Goal: Information Seeking & Learning: Learn about a topic

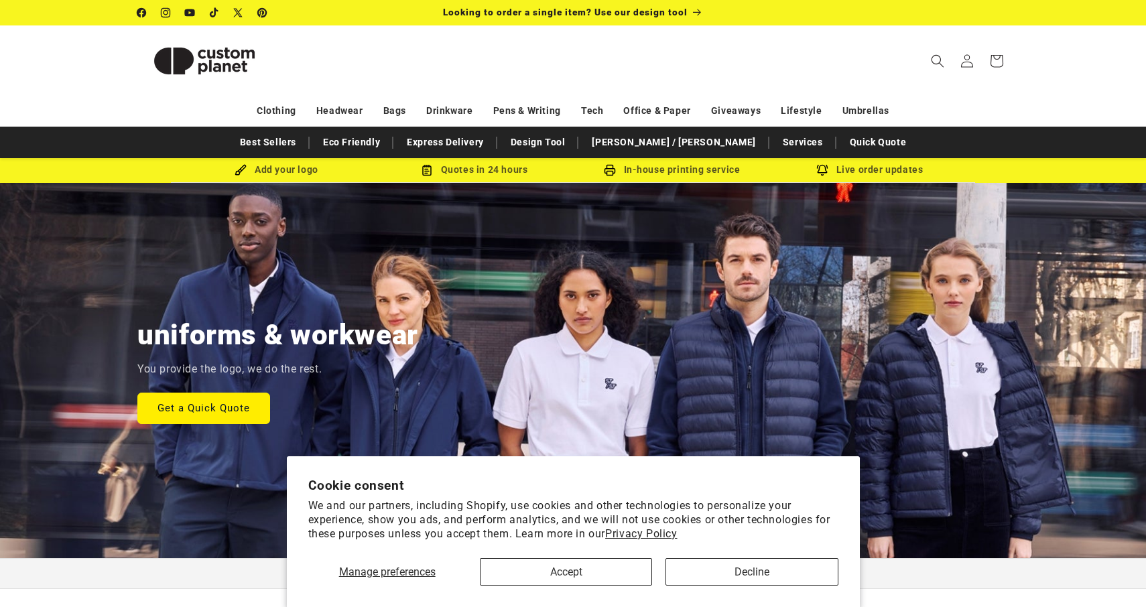
click at [577, 573] on button "Accept" at bounding box center [566, 571] width 172 height 27
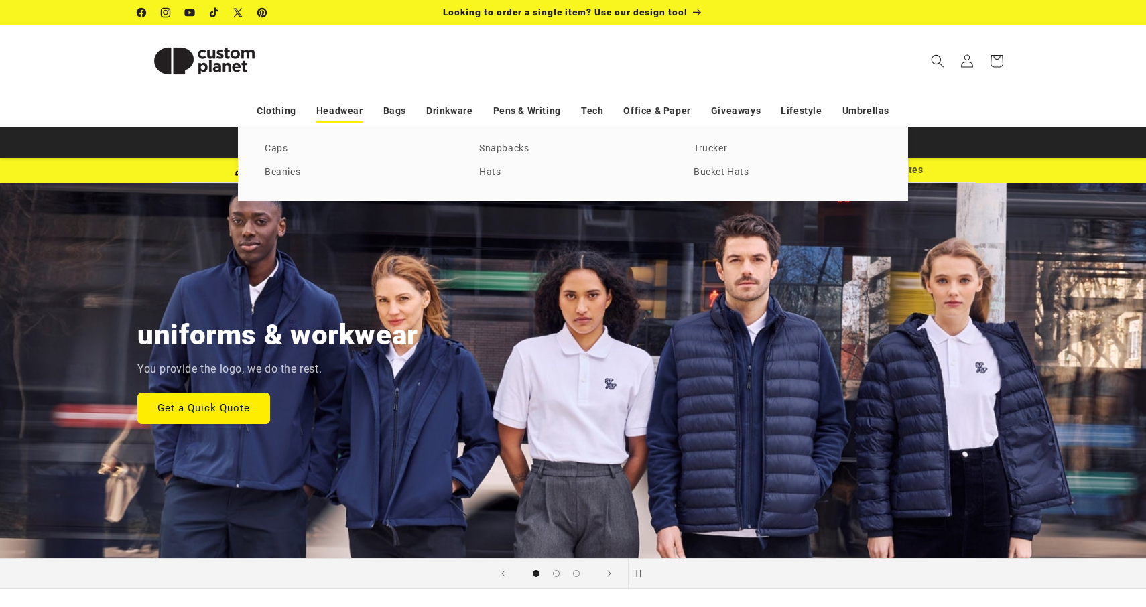
click at [336, 109] on link "Headwear" at bounding box center [339, 110] width 47 height 23
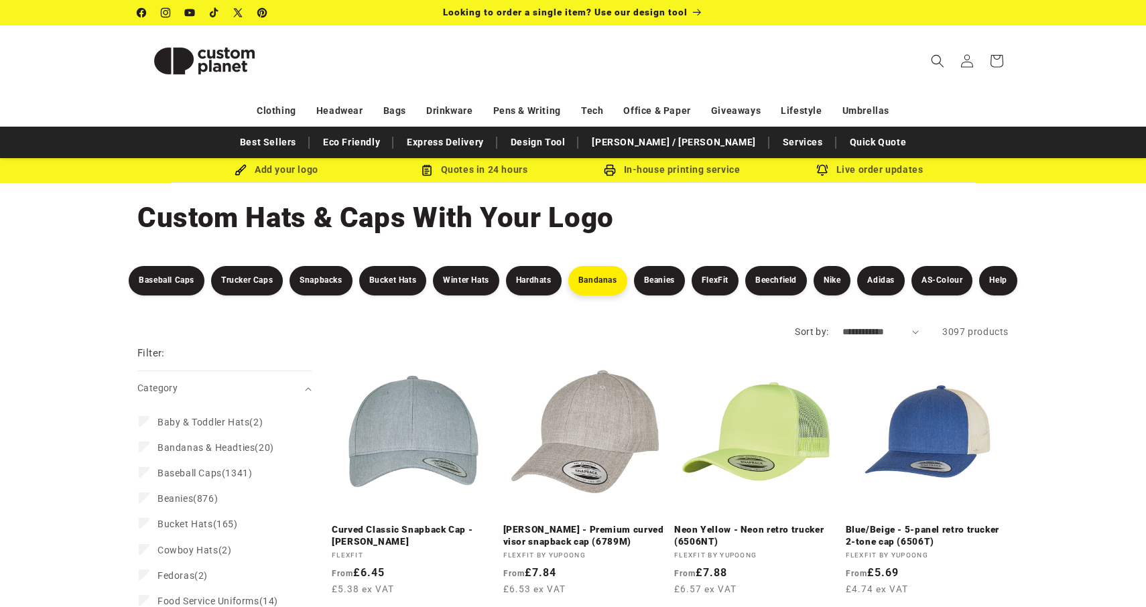
click at [598, 275] on link "Bandanas" at bounding box center [597, 280] width 59 height 29
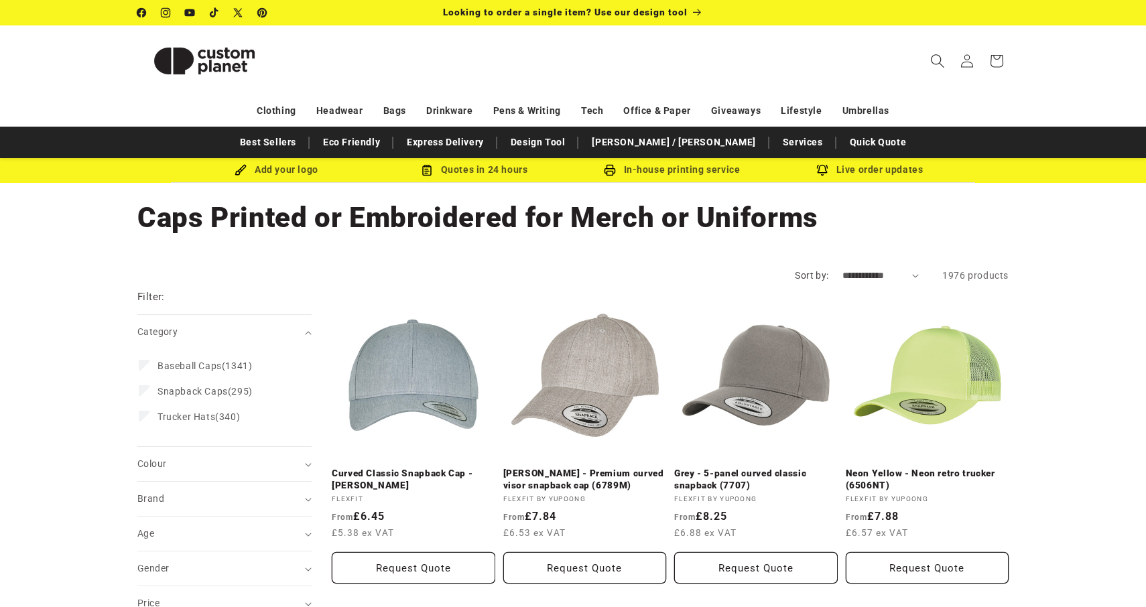
click at [937, 60] on icon "Search" at bounding box center [937, 61] width 14 height 14
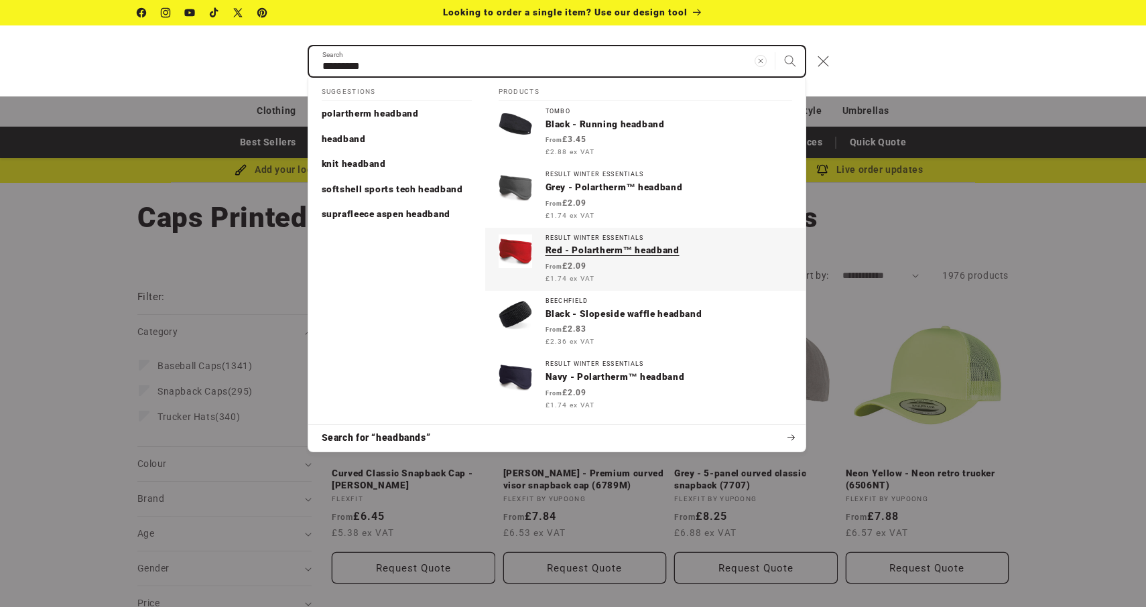
type input "*********"
click at [789, 60] on button "Search" at bounding box center [789, 60] width 29 height 29
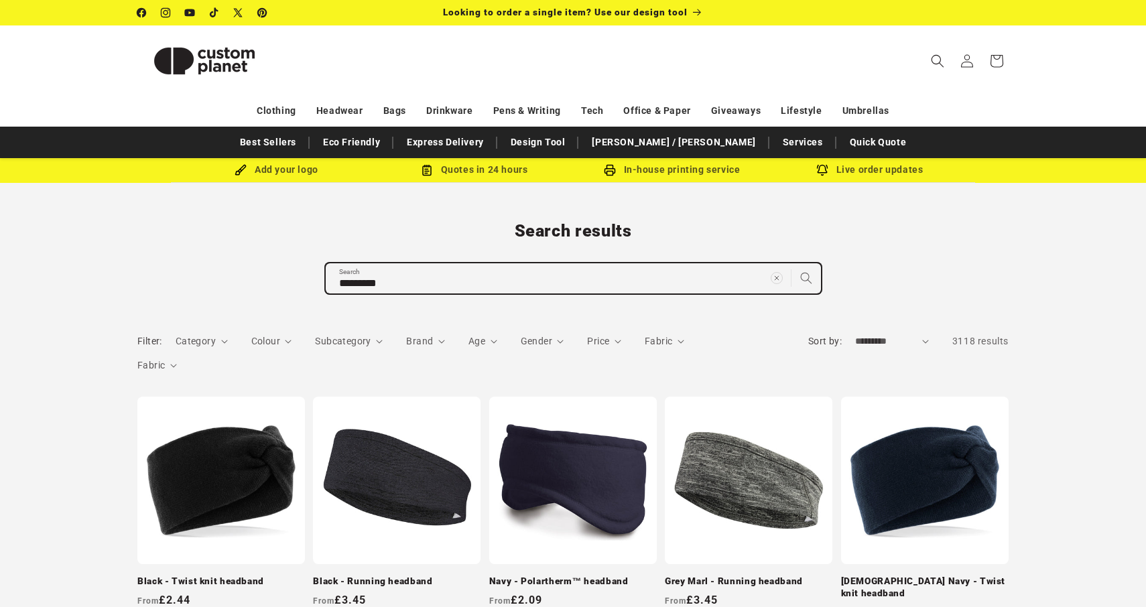
click at [421, 284] on input "*********" at bounding box center [573, 278] width 495 height 30
type input "**********"
click at [573, 308] on button "Search for “headbands tieback”" at bounding box center [573, 308] width 496 height 27
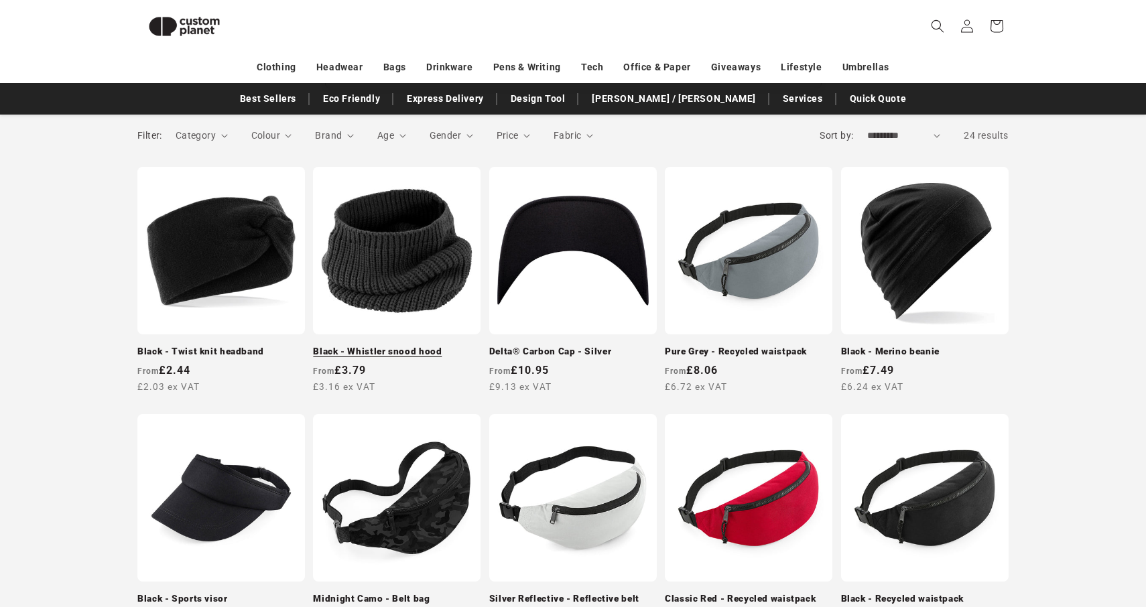
scroll to position [188, 0]
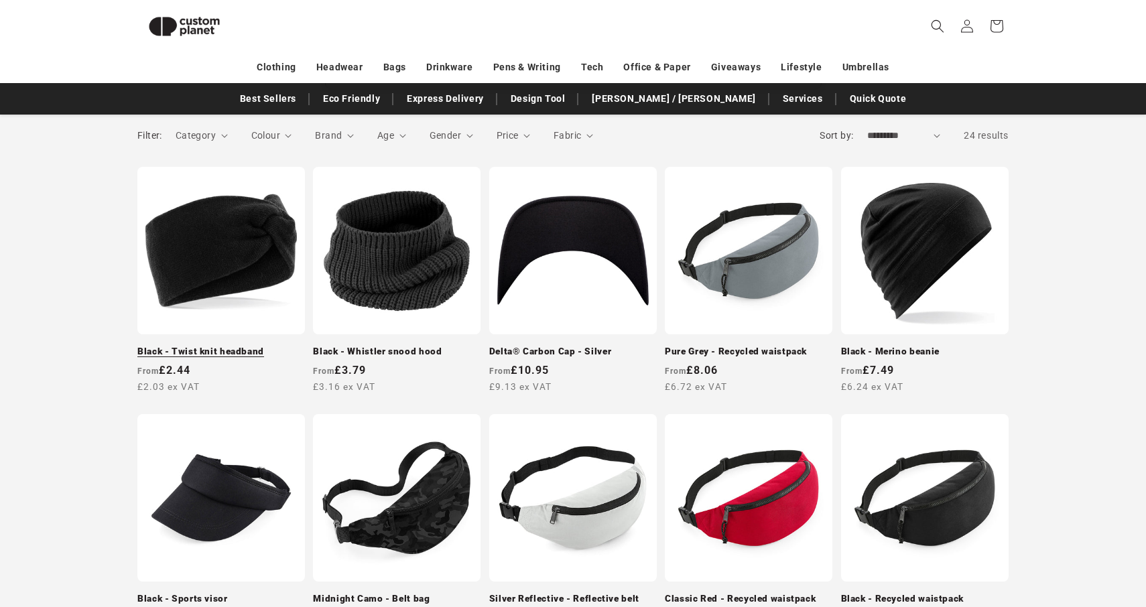
click at [206, 346] on link "Black - Twist knit headband" at bounding box center [220, 352] width 167 height 12
click at [187, 24] on img at bounding box center [184, 26] width 94 height 42
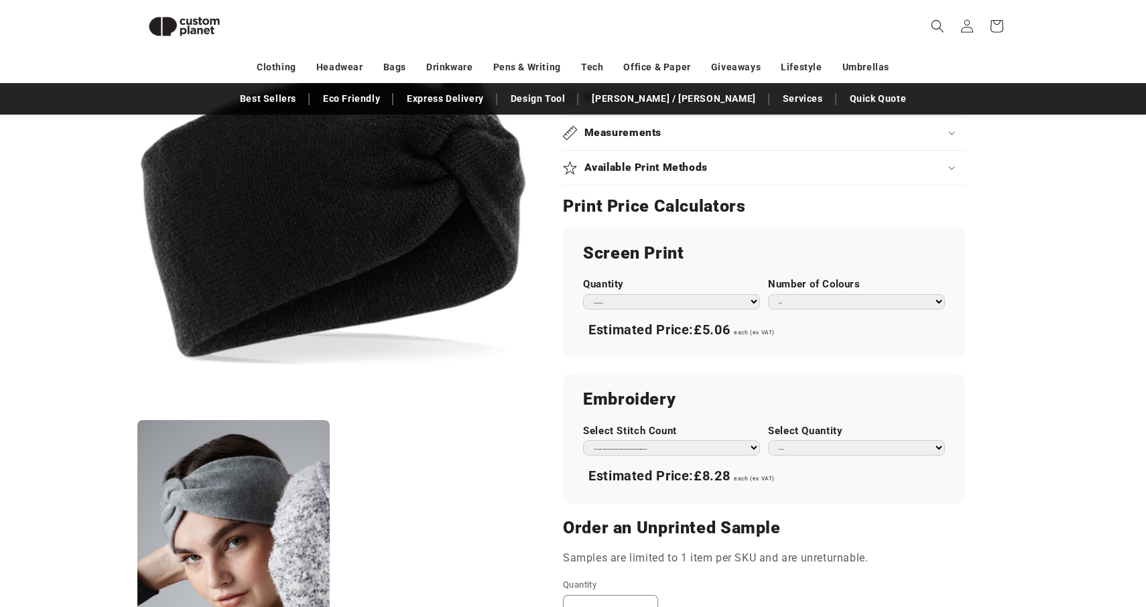
scroll to position [620, 0]
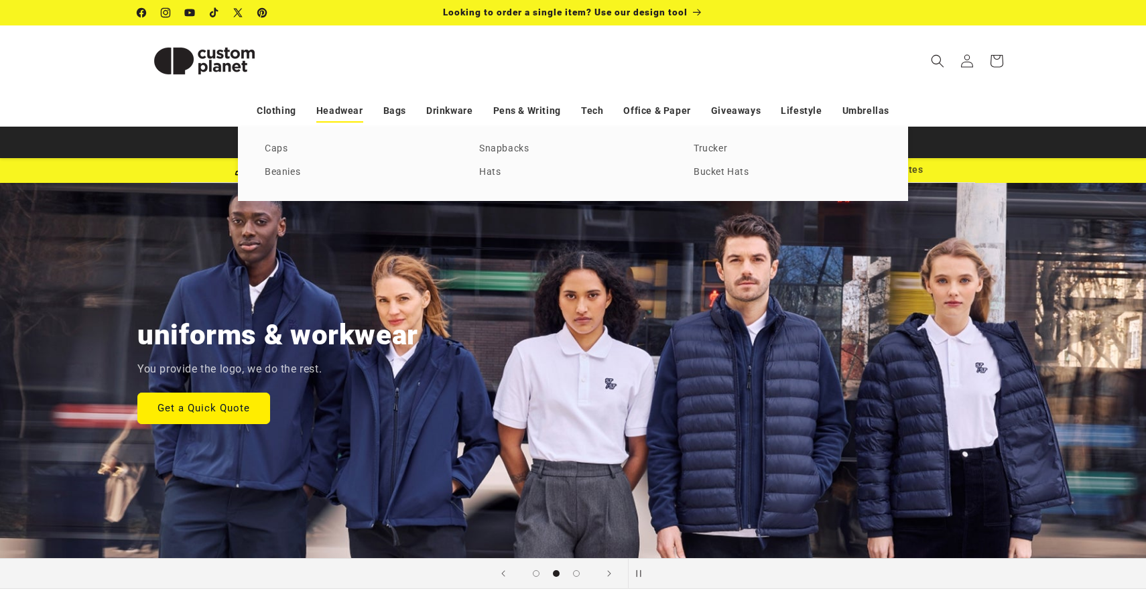
scroll to position [0, 1146]
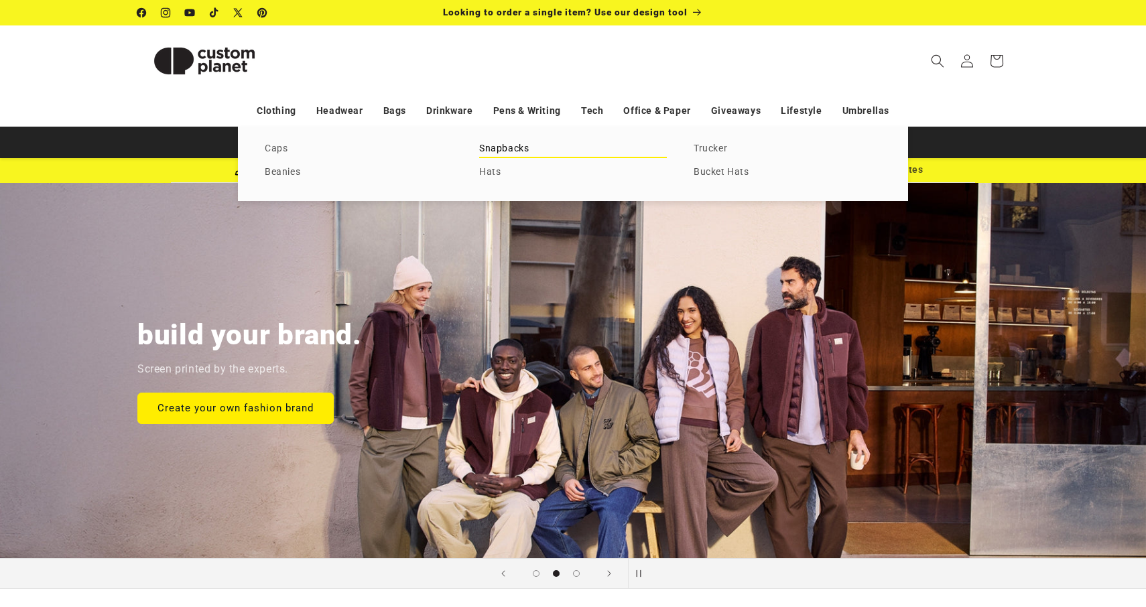
click at [509, 145] on link "Snapbacks" at bounding box center [573, 149] width 188 height 18
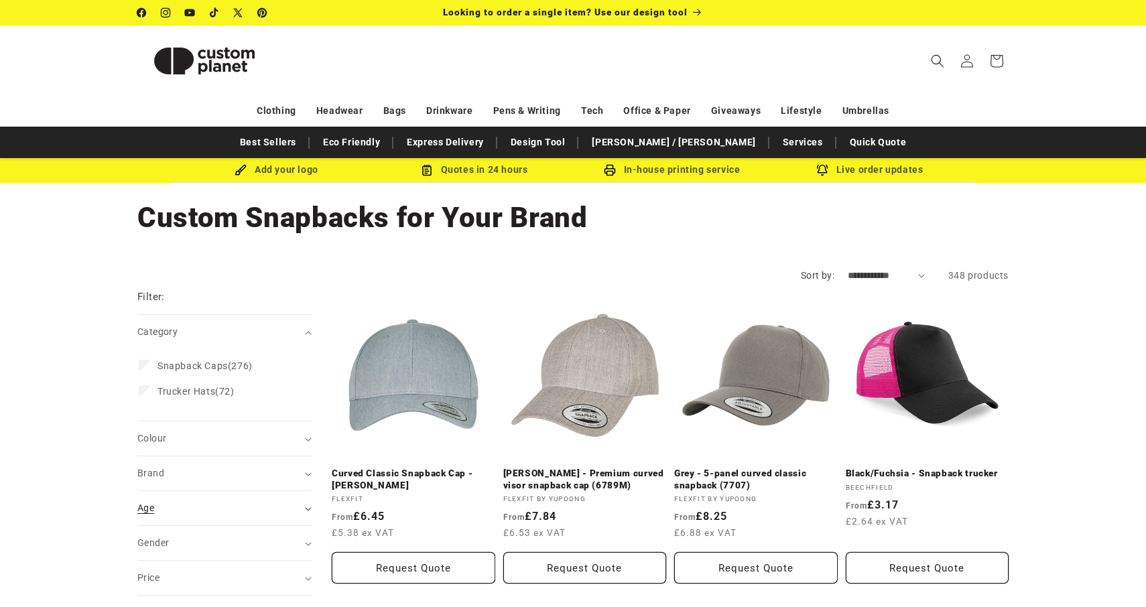
click at [310, 509] on icon "Age (0 selected)" at bounding box center [308, 508] width 6 height 3
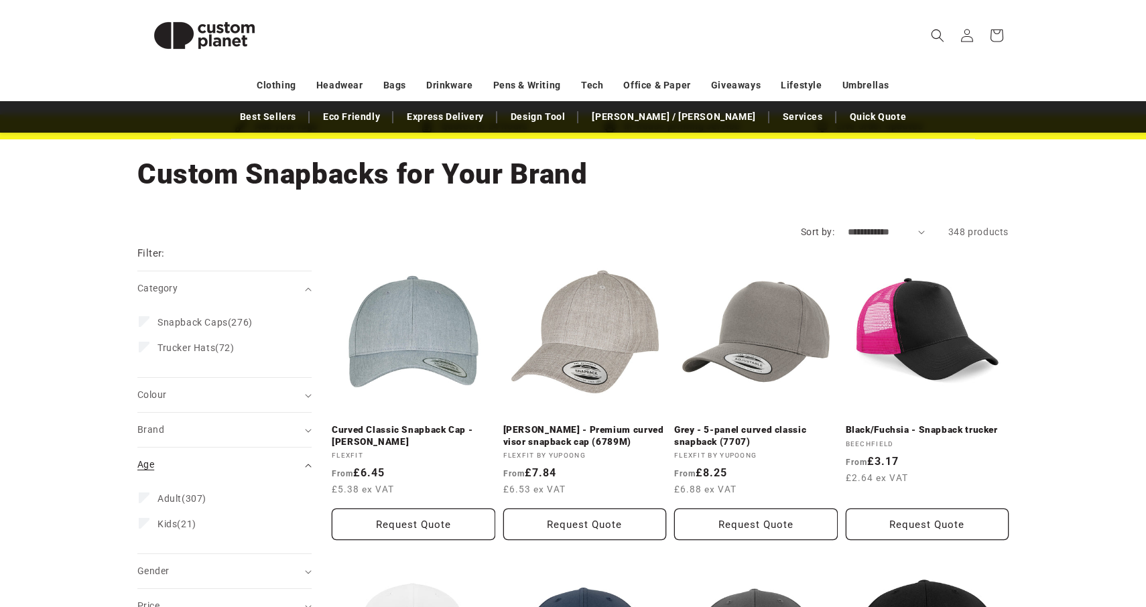
scroll to position [45, 0]
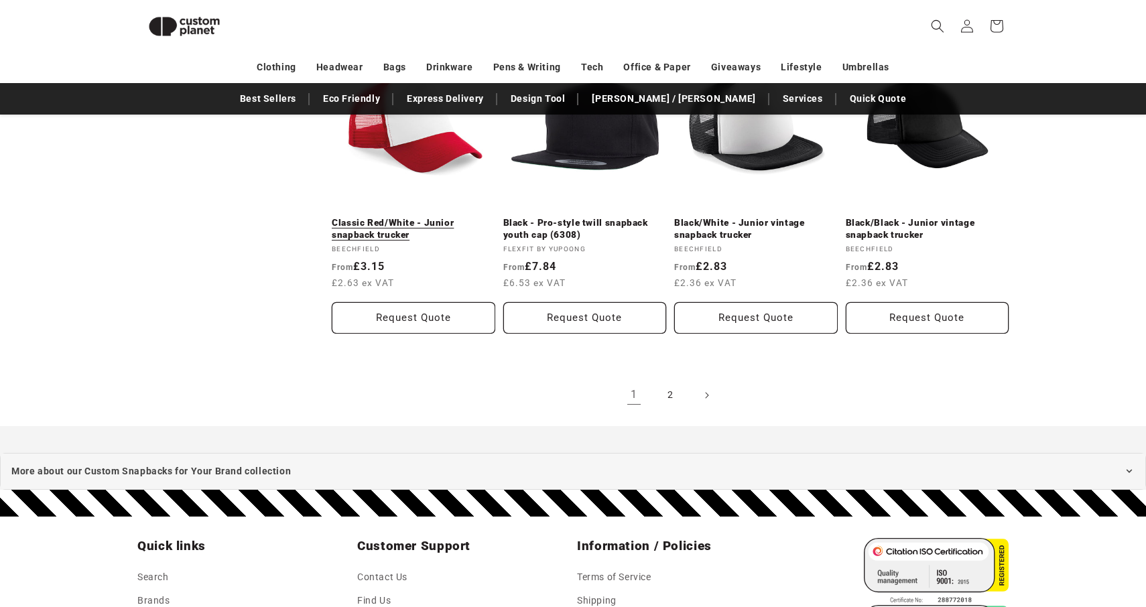
scroll to position [1483, 0]
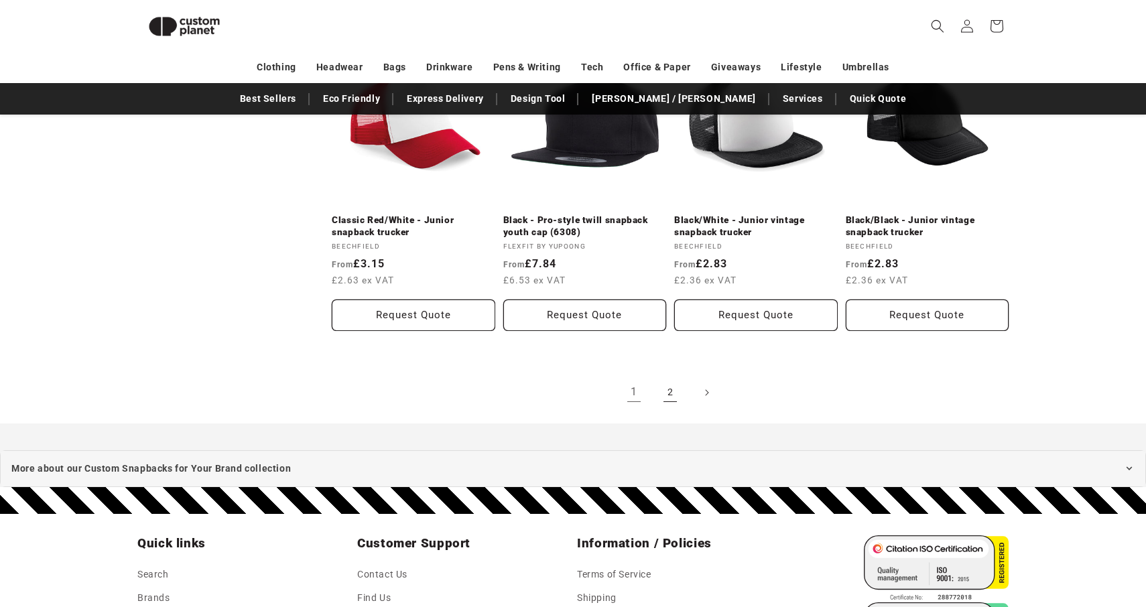
click at [667, 387] on link "2" at bounding box center [669, 392] width 29 height 29
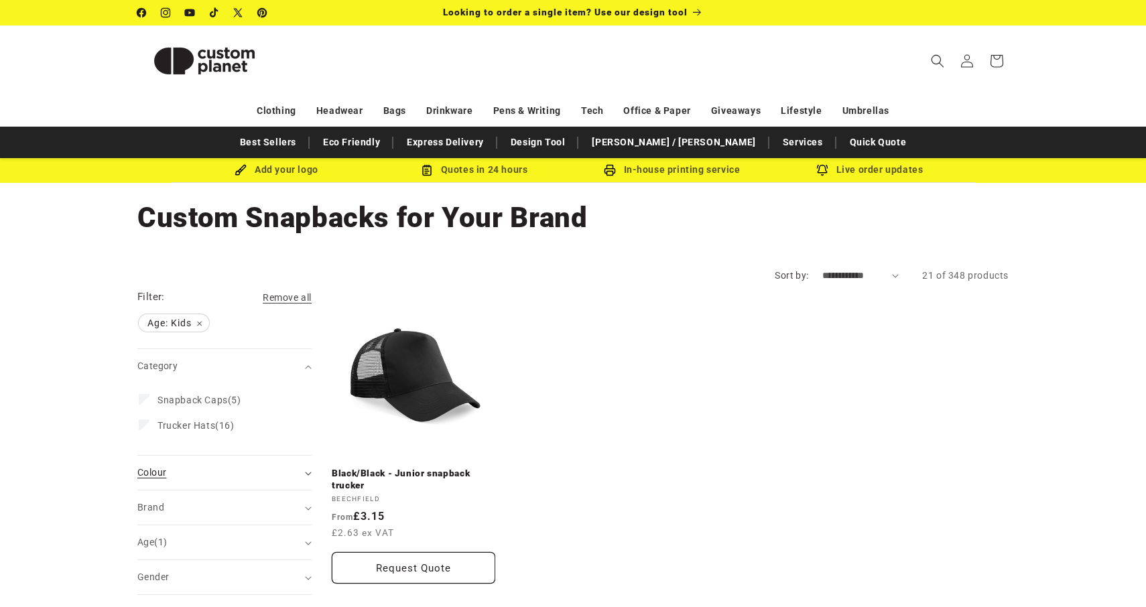
click at [308, 472] on icon "Colour (0 selected)" at bounding box center [308, 474] width 7 height 4
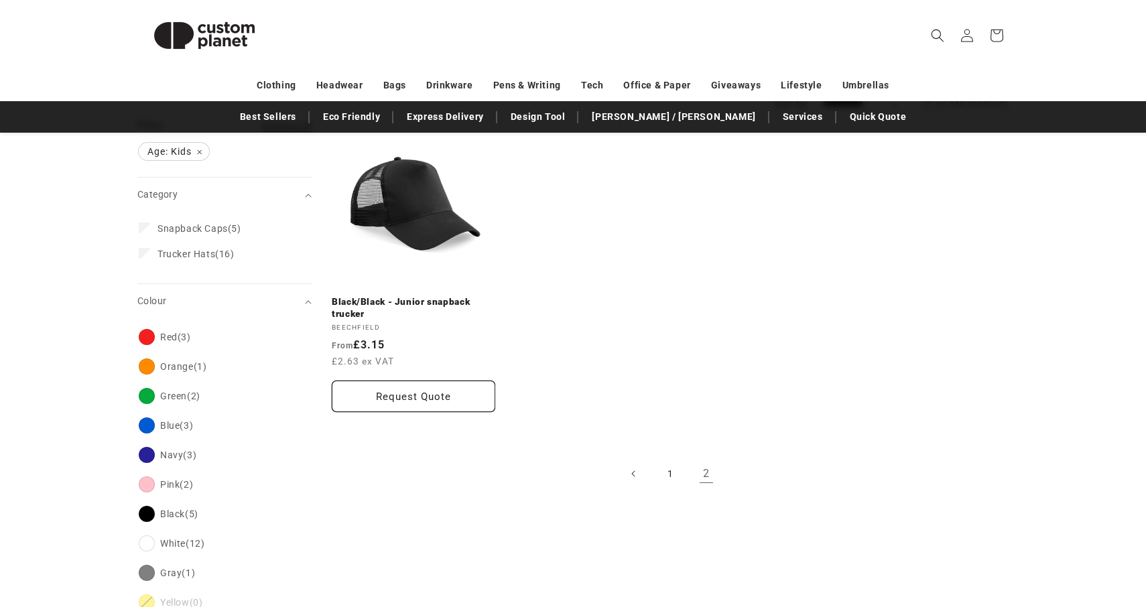
scroll to position [174, 0]
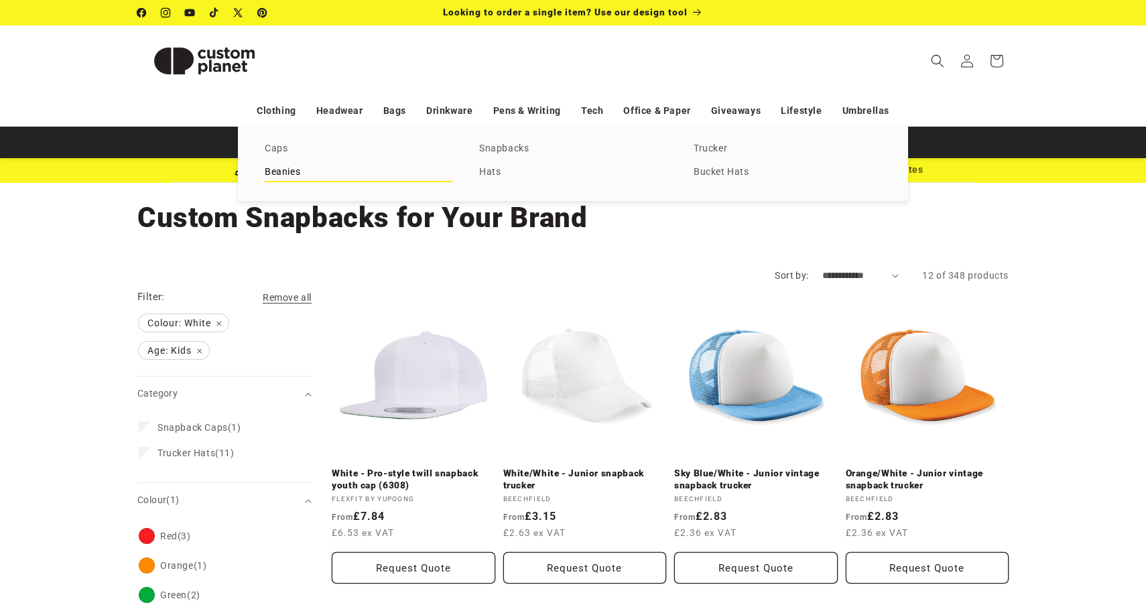
click at [281, 171] on link "Beanies" at bounding box center [359, 172] width 188 height 18
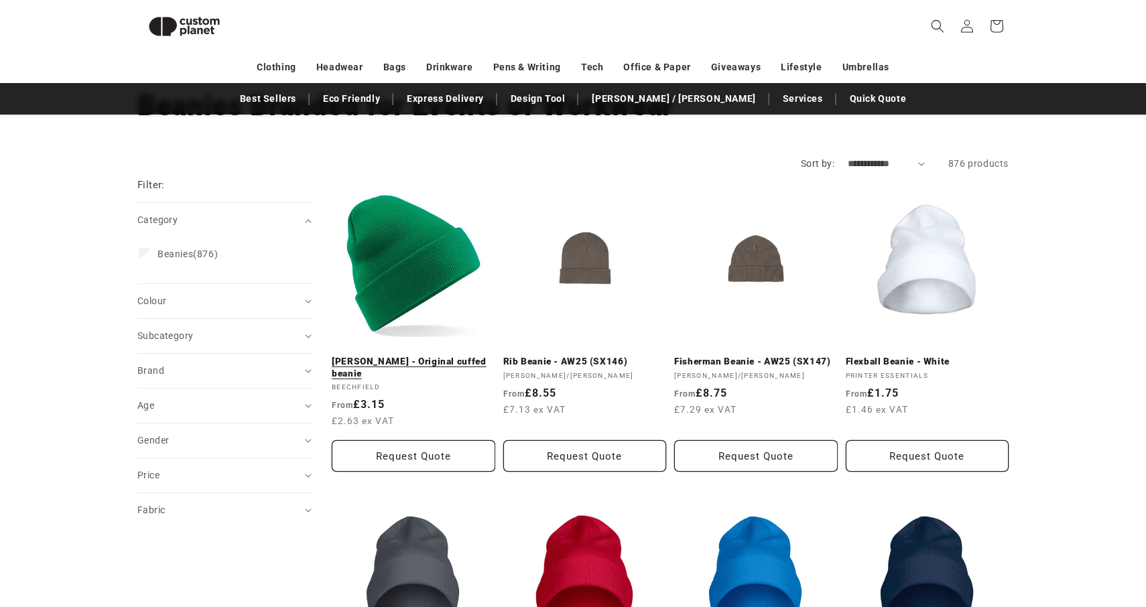
scroll to position [93, 0]
click at [307, 407] on icon "Age (0 selected)" at bounding box center [308, 407] width 7 height 4
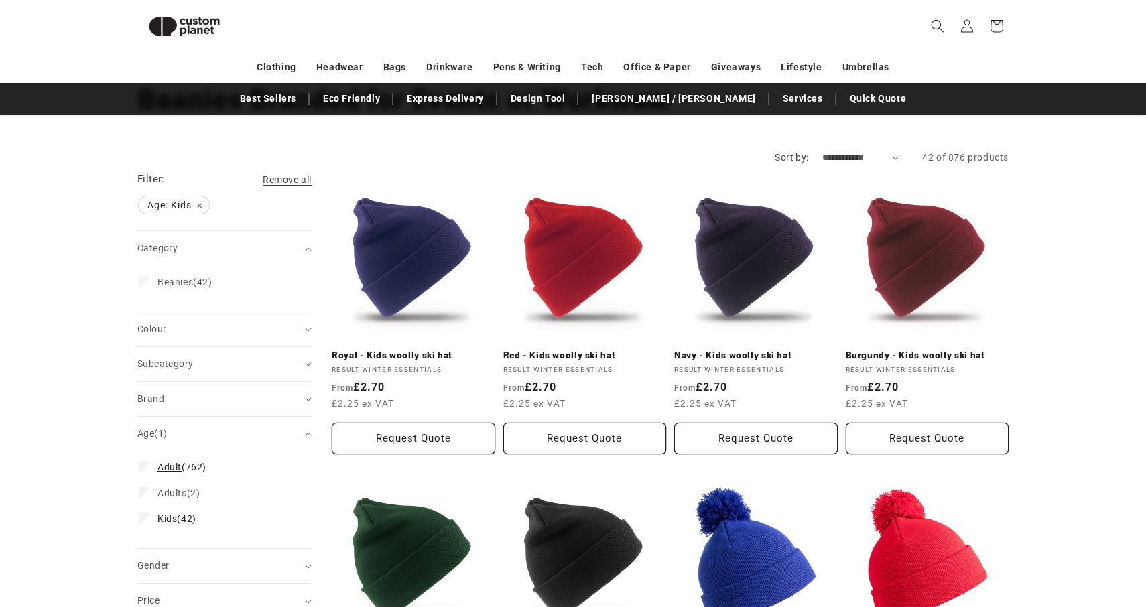
scroll to position [101, 0]
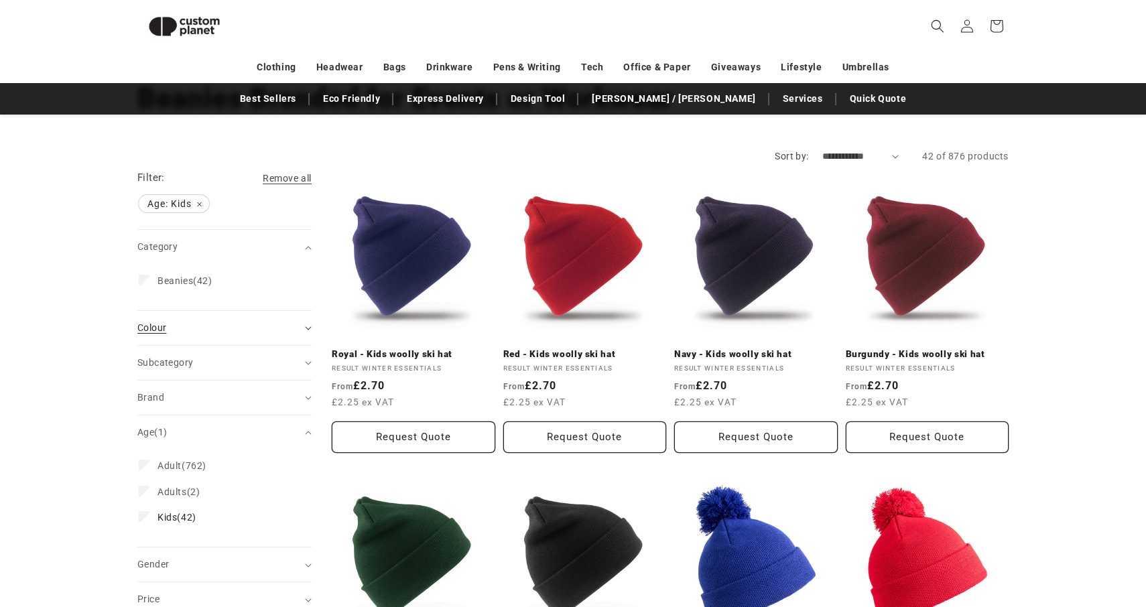
click at [309, 326] on icon "Colour (0 selected)" at bounding box center [308, 328] width 7 height 4
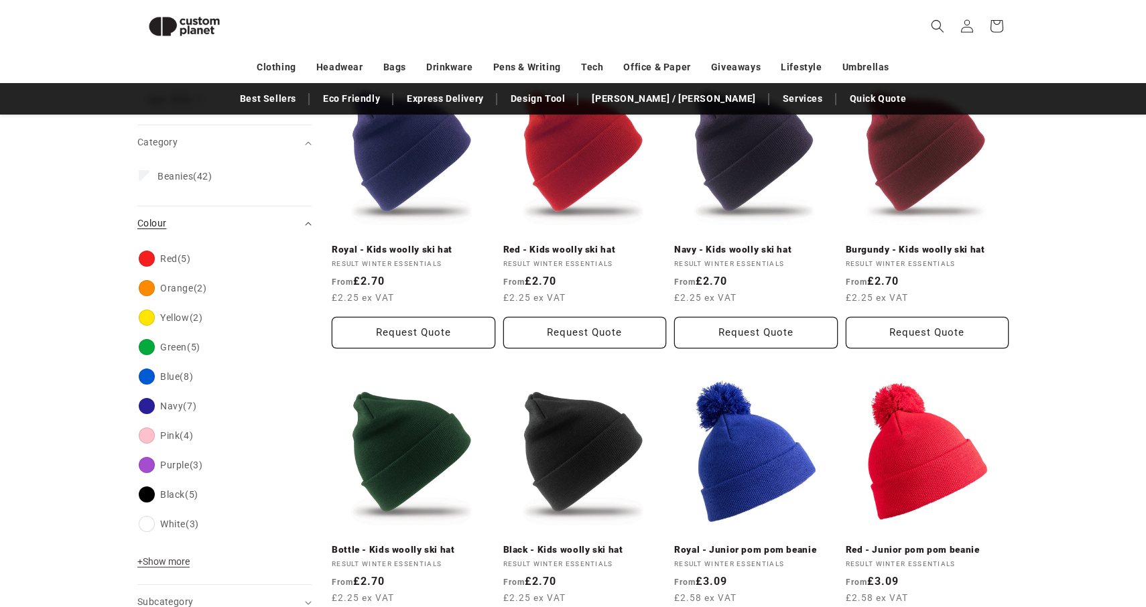
scroll to position [207, 0]
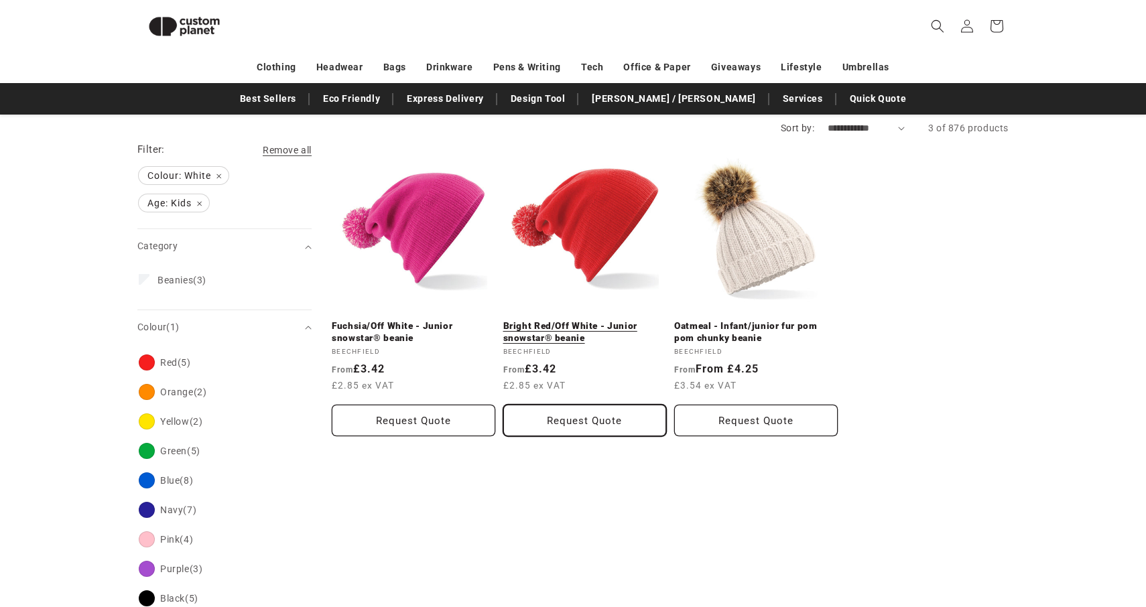
scroll to position [121, 0]
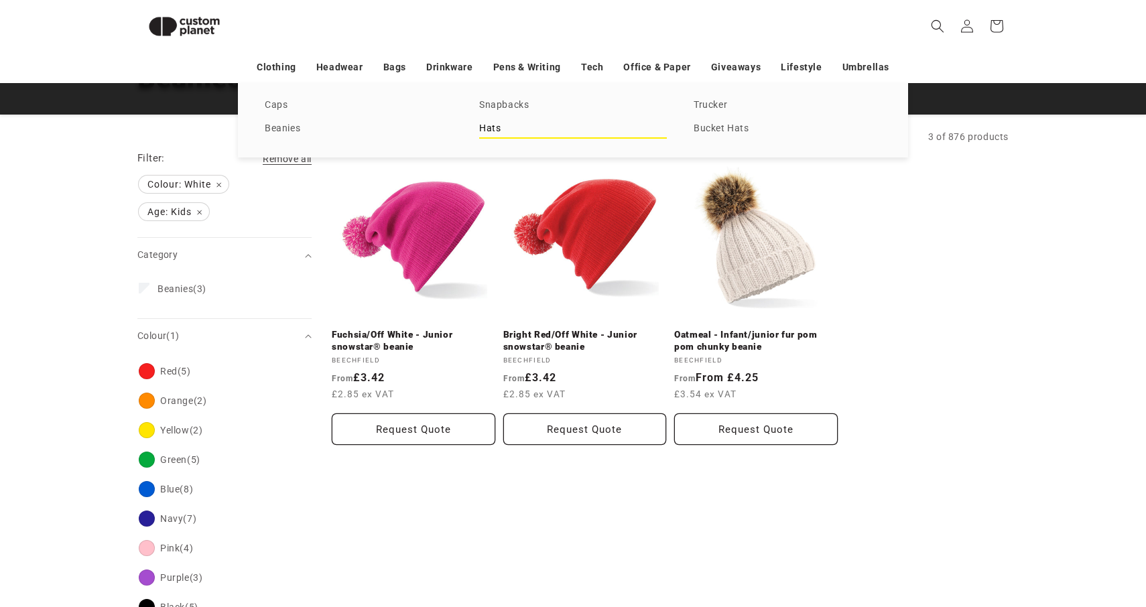
click at [491, 128] on link "Hats" at bounding box center [573, 129] width 188 height 18
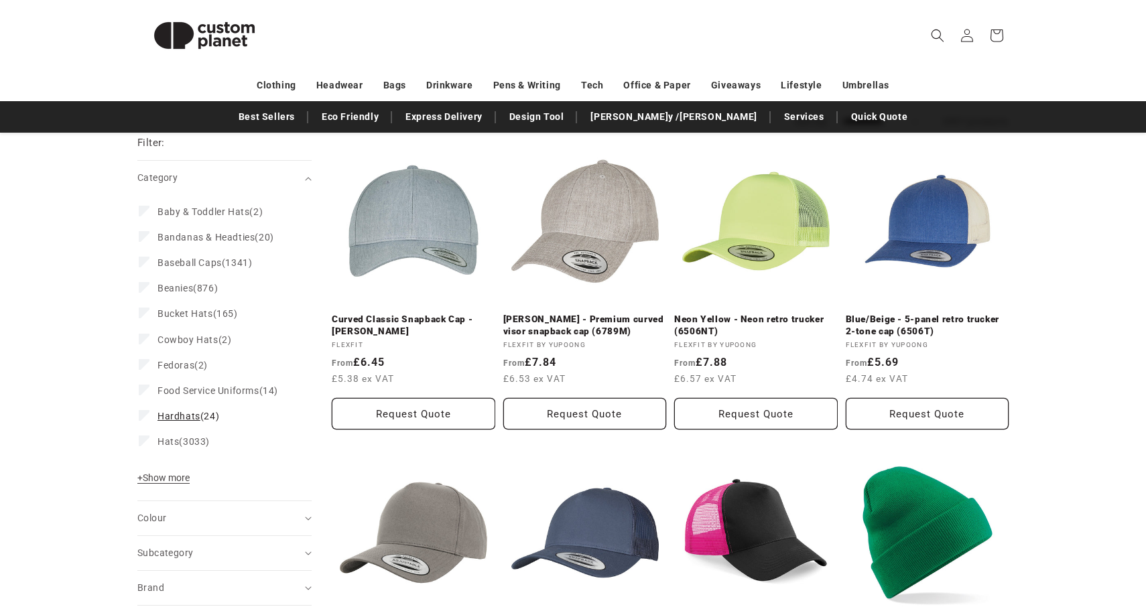
scroll to position [155, 0]
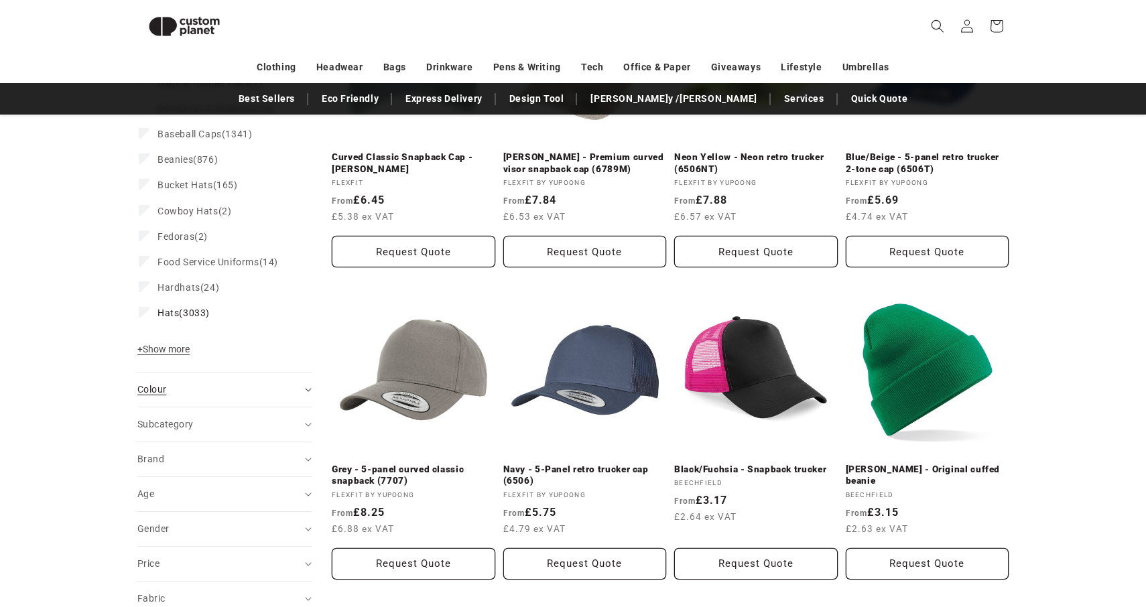
scroll to position [303, 0]
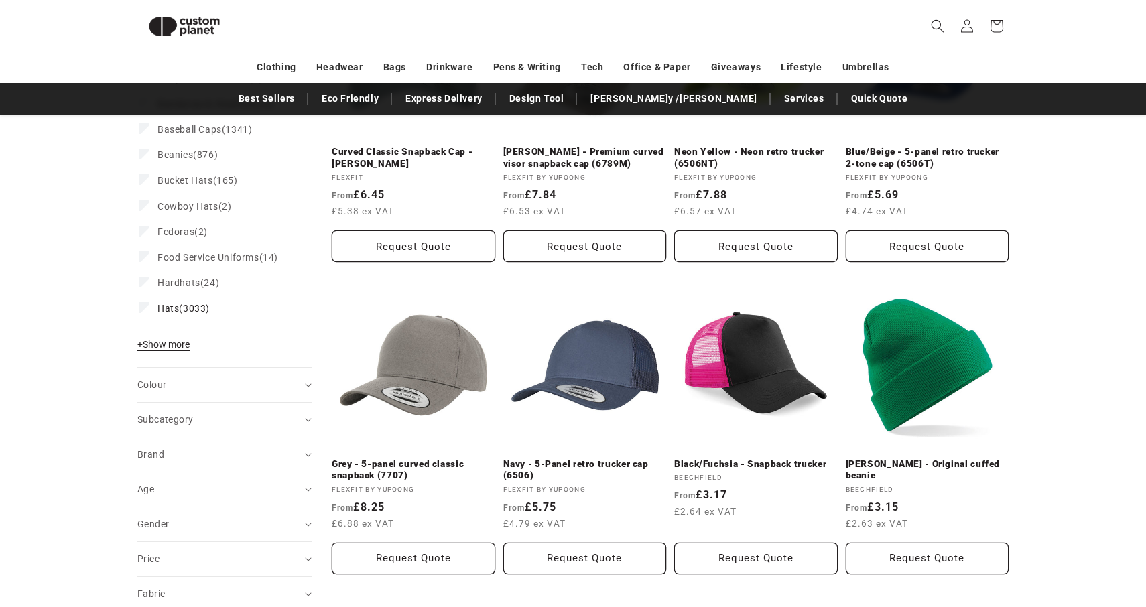
click at [176, 342] on span "+ Show more" at bounding box center [163, 344] width 52 height 11
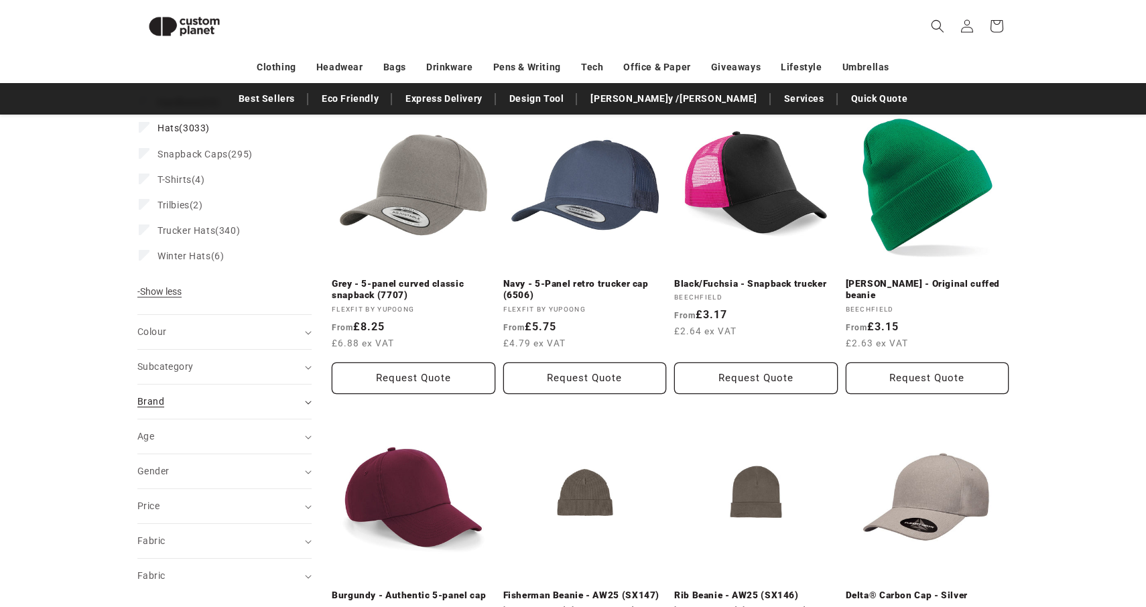
scroll to position [488, 0]
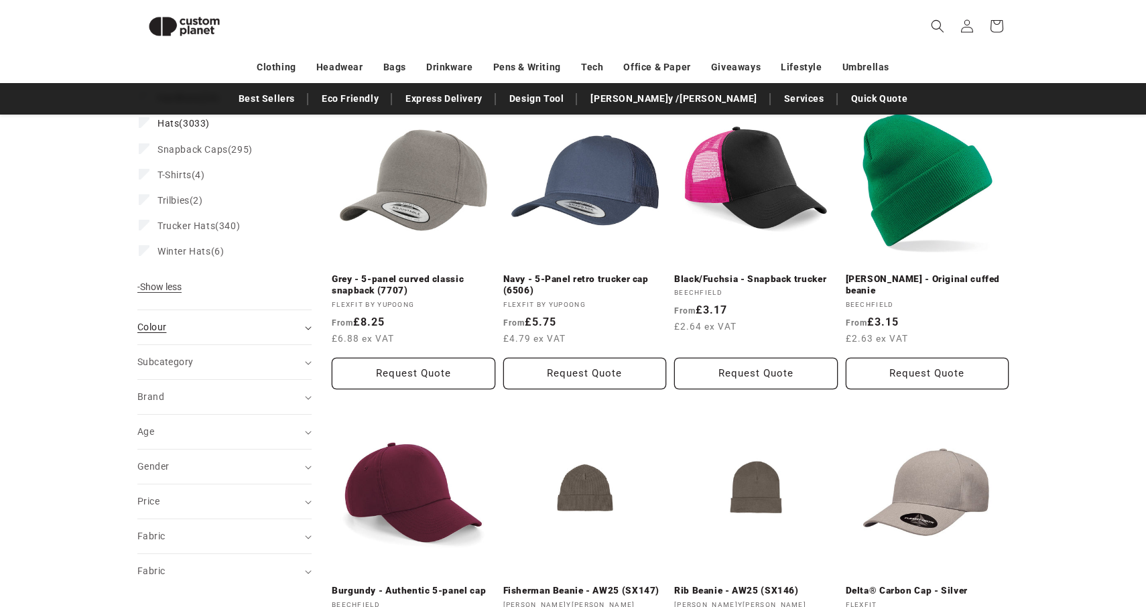
click at [307, 324] on summary "Colour (0)" at bounding box center [224, 327] width 174 height 34
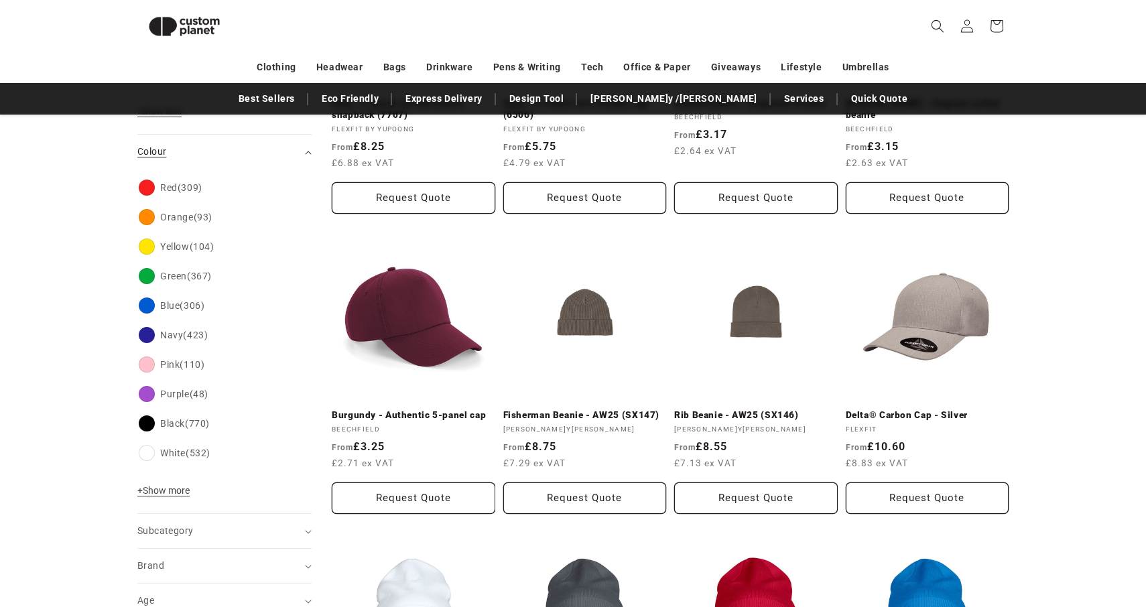
scroll to position [666, 0]
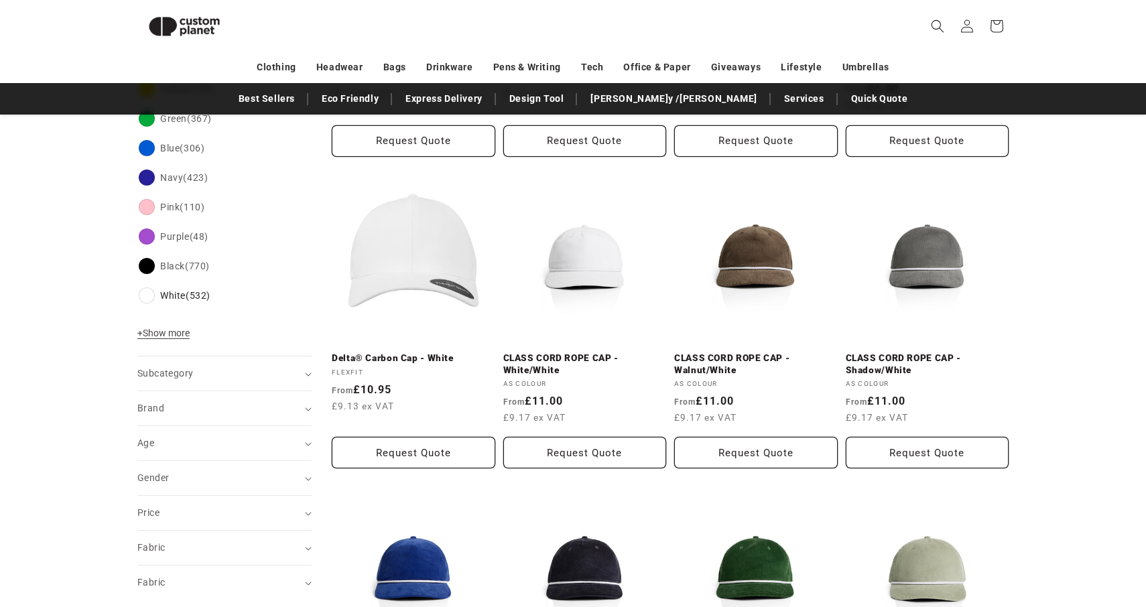
scroll to position [755, 0]
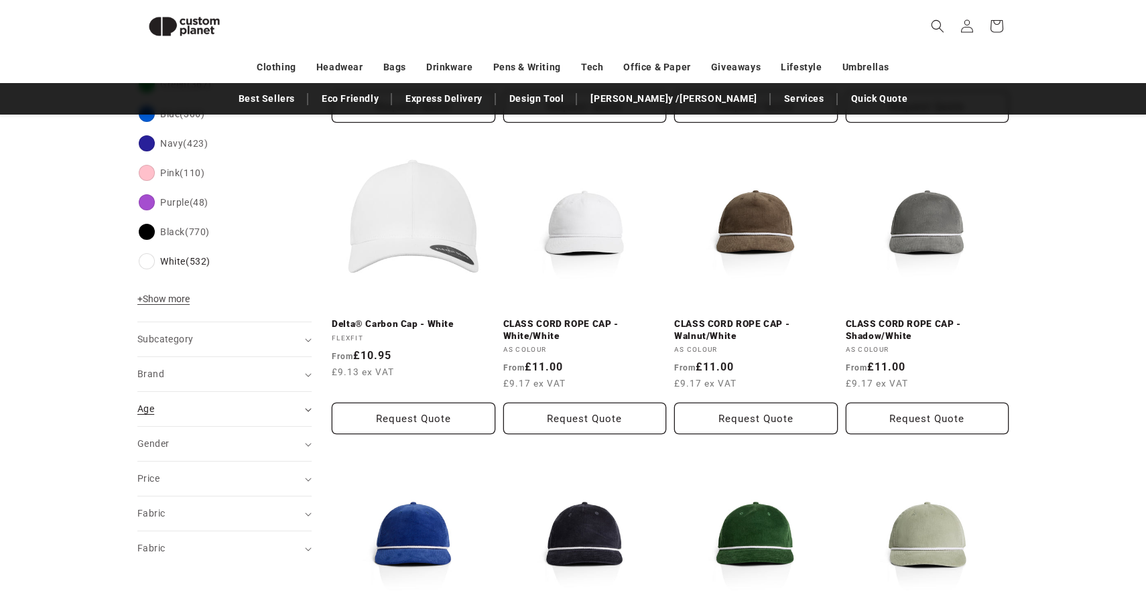
click at [309, 407] on summary "Age (0)" at bounding box center [224, 409] width 174 height 34
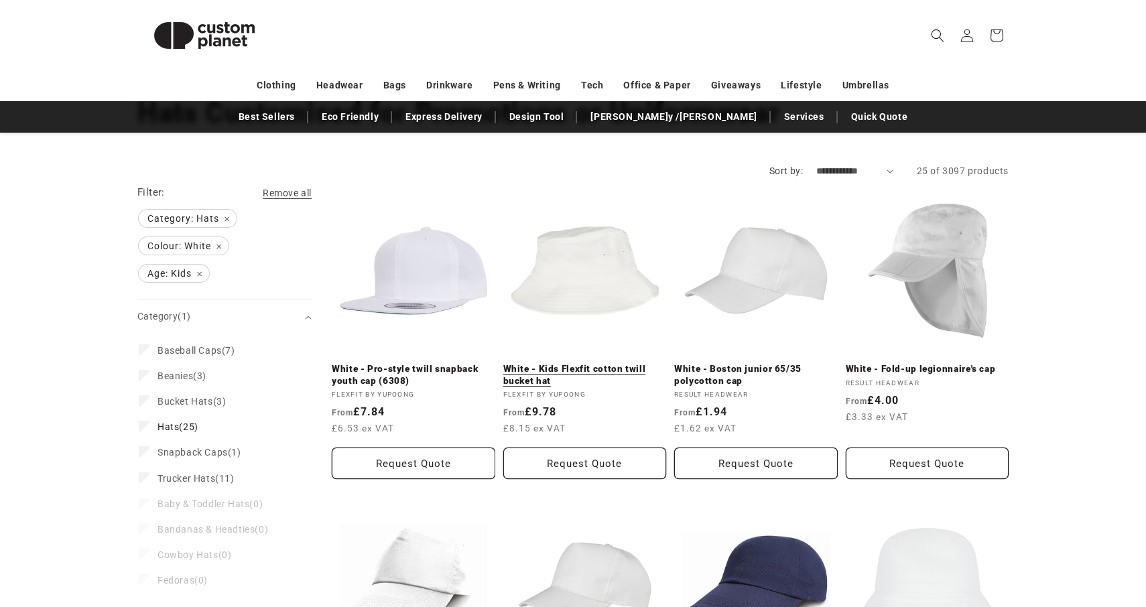
scroll to position [109, 0]
